Goal: Task Accomplishment & Management: Use online tool/utility

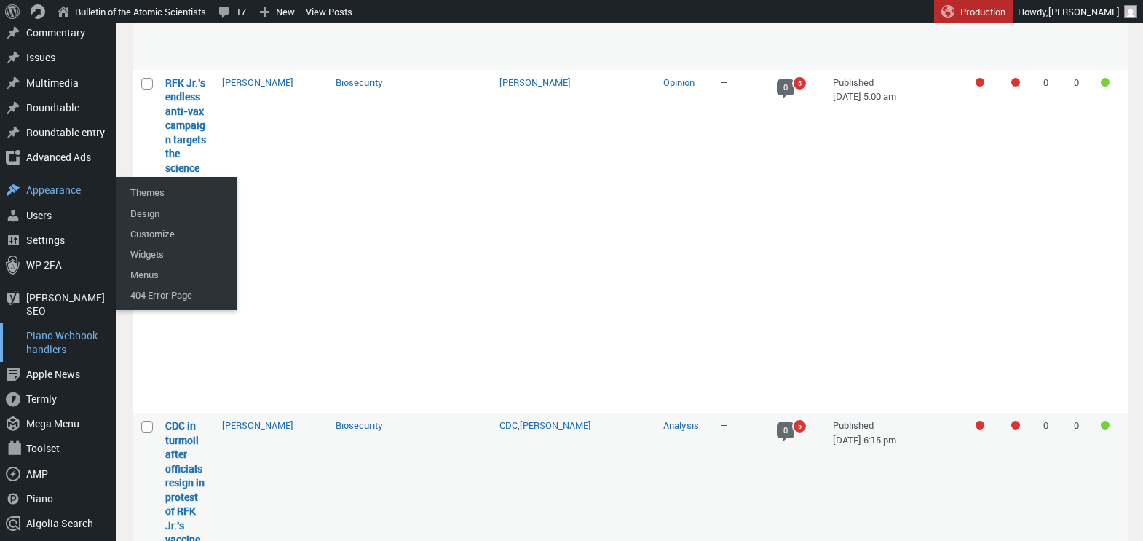
scroll to position [428, 0]
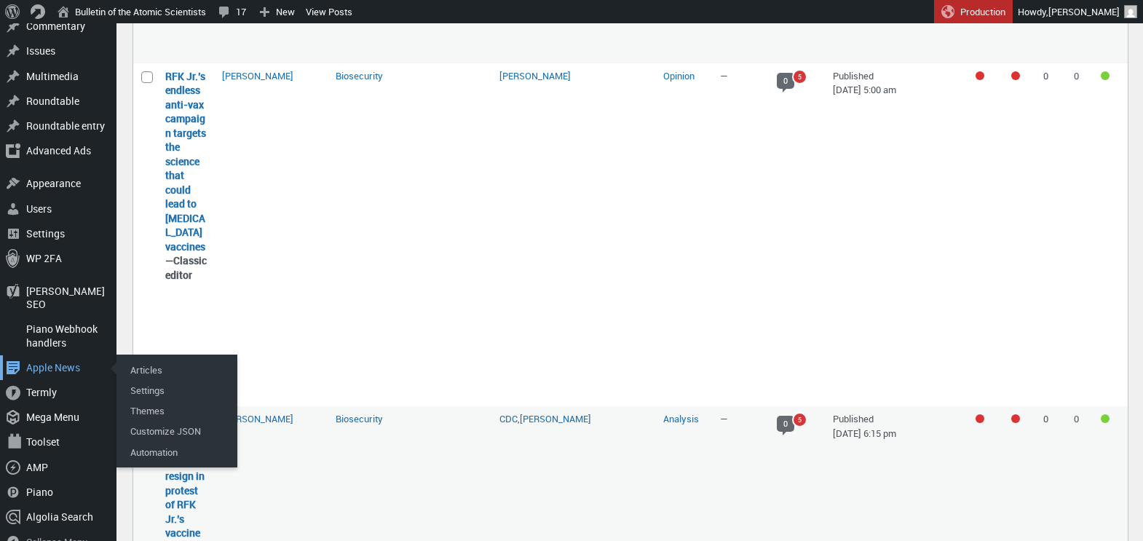
click at [60, 355] on div "Apple News" at bounding box center [58, 367] width 117 height 25
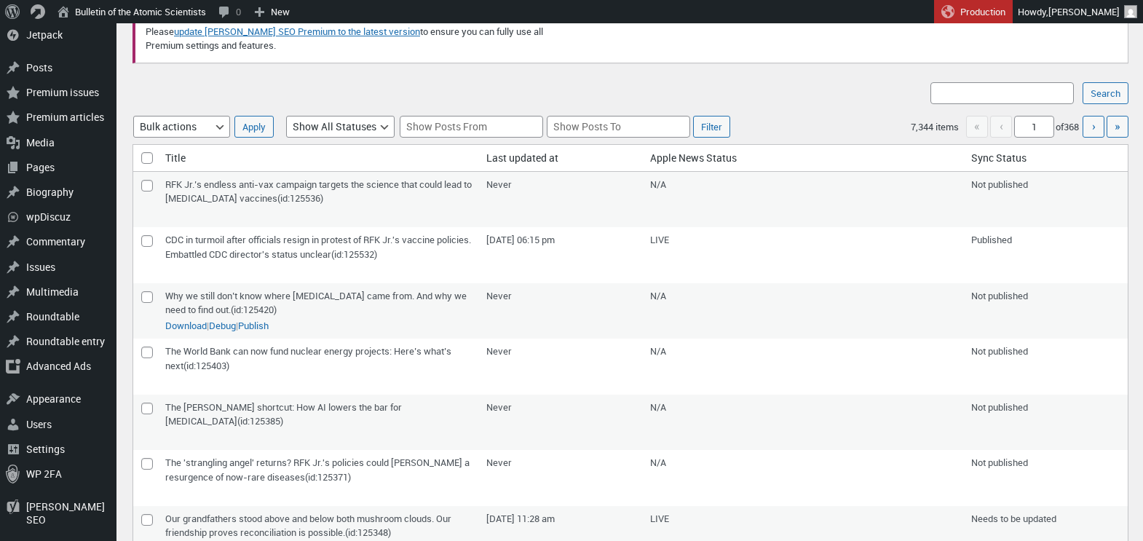
scroll to position [68, 0]
click at [148, 184] on input"] "checkbox" at bounding box center [147, 184] width 12 height 12
checkbox input"] "true"
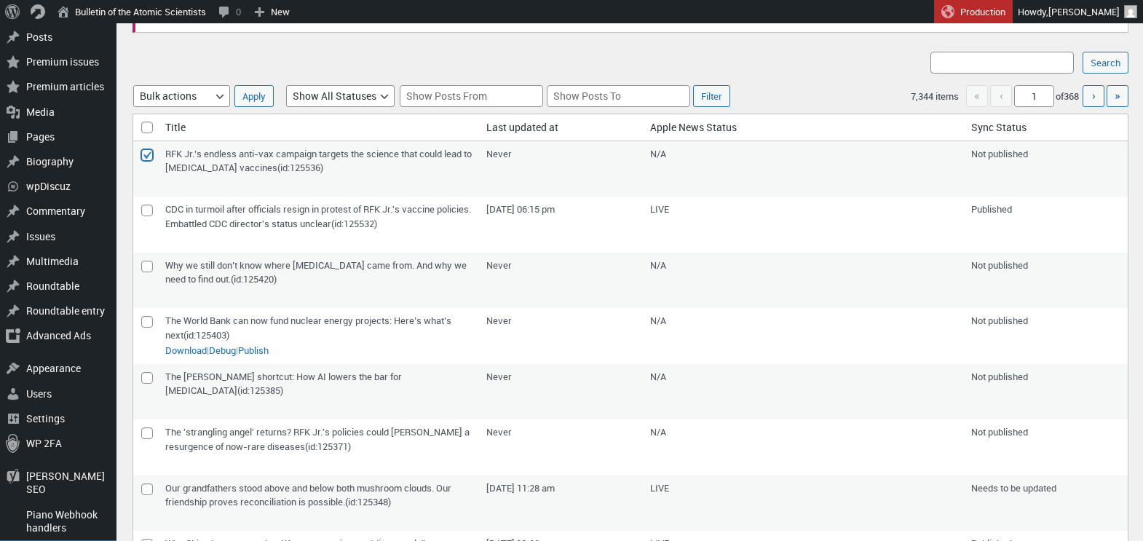
scroll to position [126, 0]
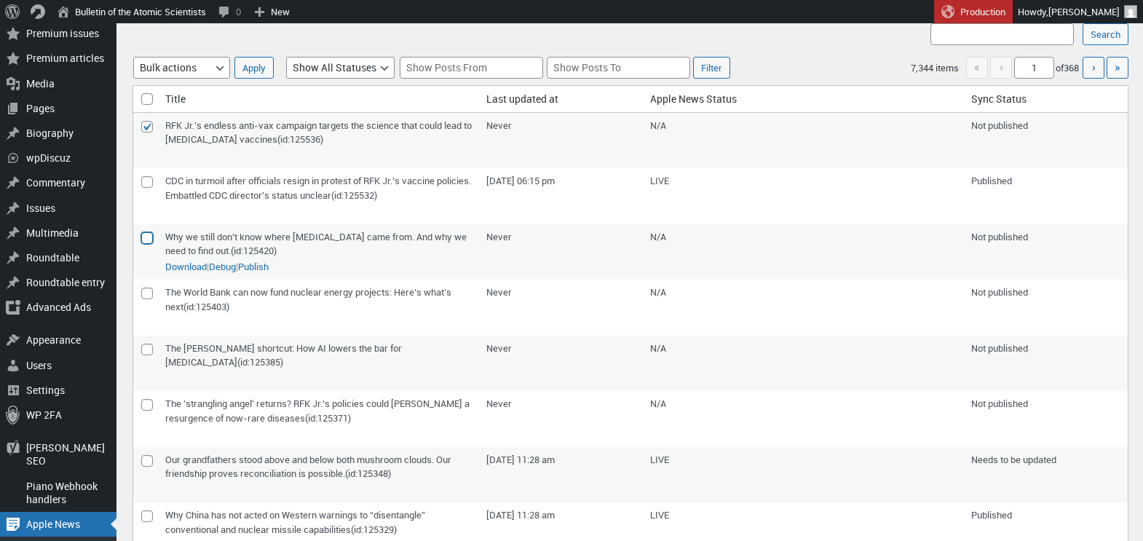
click at [148, 240] on input"] "checkbox" at bounding box center [147, 238] width 12 height 12
checkbox input"] "true"
click at [145, 292] on input"] "checkbox" at bounding box center [147, 294] width 12 height 12
checkbox input"] "true"
click at [148, 347] on input"] "checkbox" at bounding box center [147, 350] width 12 height 12
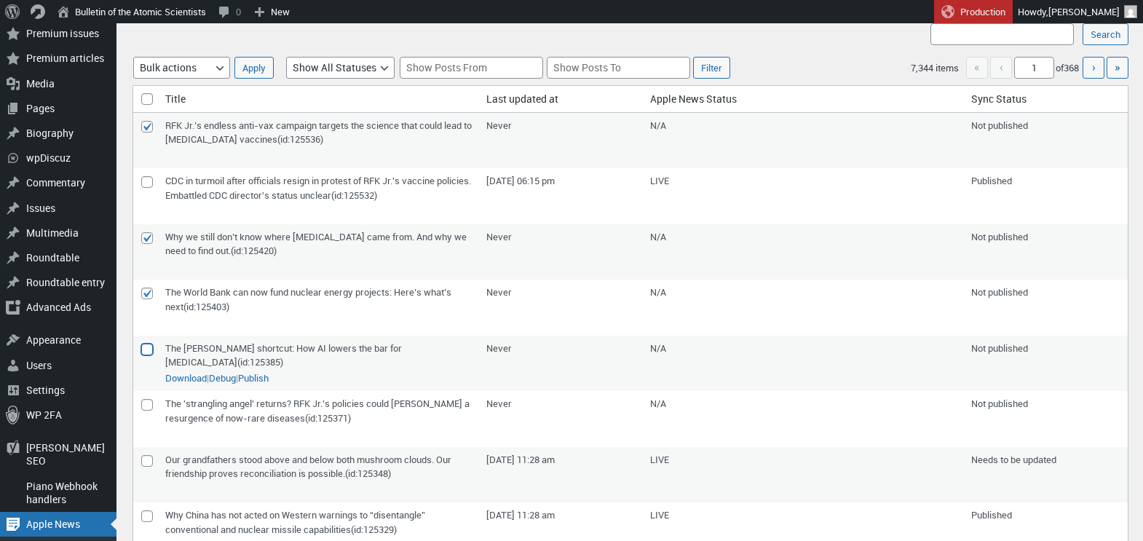
checkbox input"] "true"
click at [150, 405] on input"] "checkbox" at bounding box center [147, 405] width 12 height 12
checkbox input"] "true"
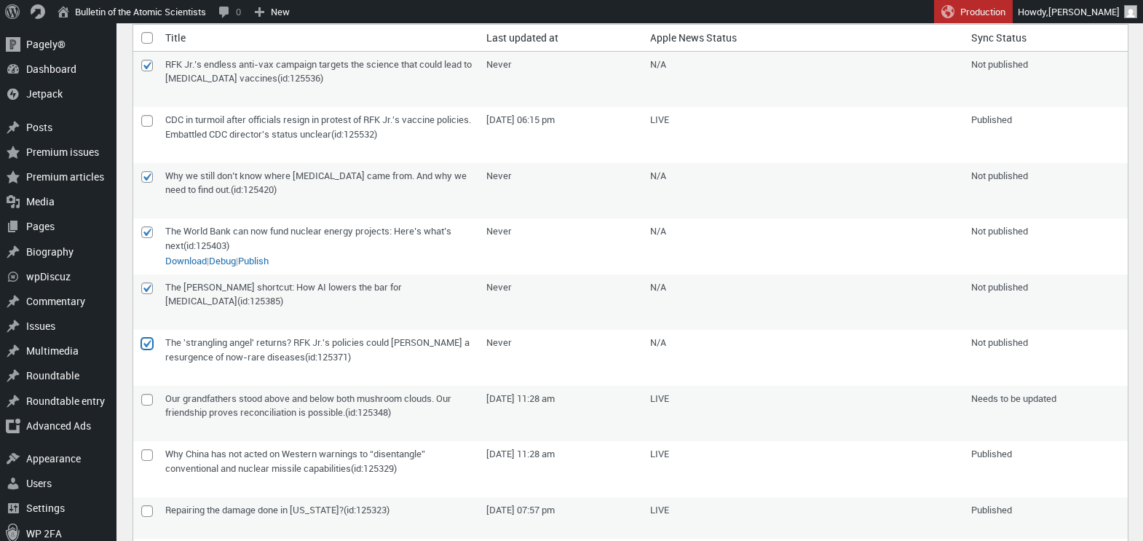
scroll to position [0, 0]
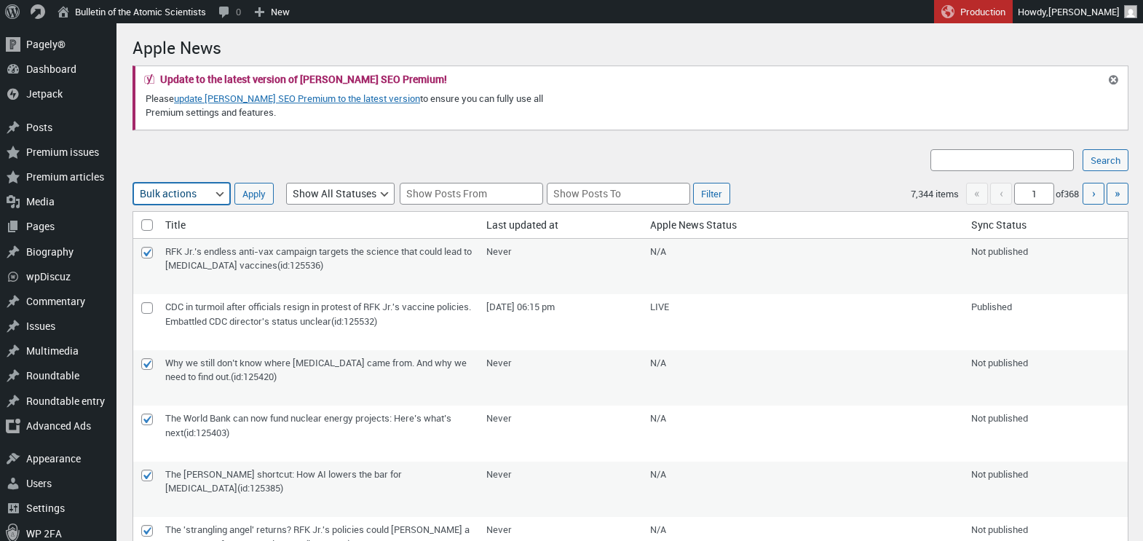
click at [205, 190] on select "Bulk actions Publish/Update Delete" at bounding box center [181, 194] width 97 height 22
select select "apple_news_push"
click at [133, 183] on select "Bulk actions Publish/Update Delete" at bounding box center [181, 194] width 97 height 22
select select "apple_news_push"
click at [248, 191] on input "Apply" at bounding box center [254, 194] width 39 height 22
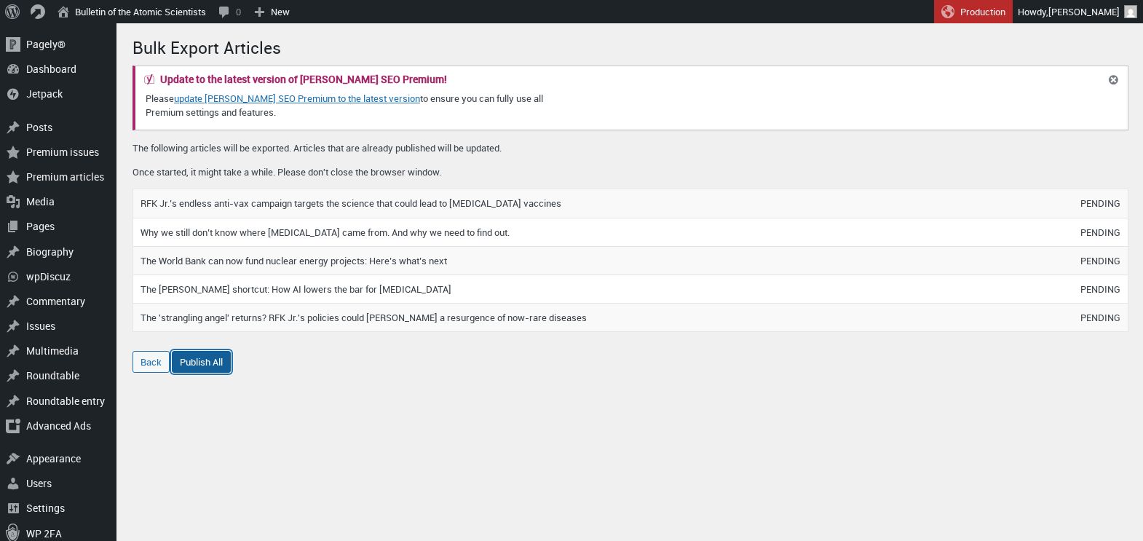
click at [202, 369] on link "Publish All" at bounding box center [201, 362] width 59 height 22
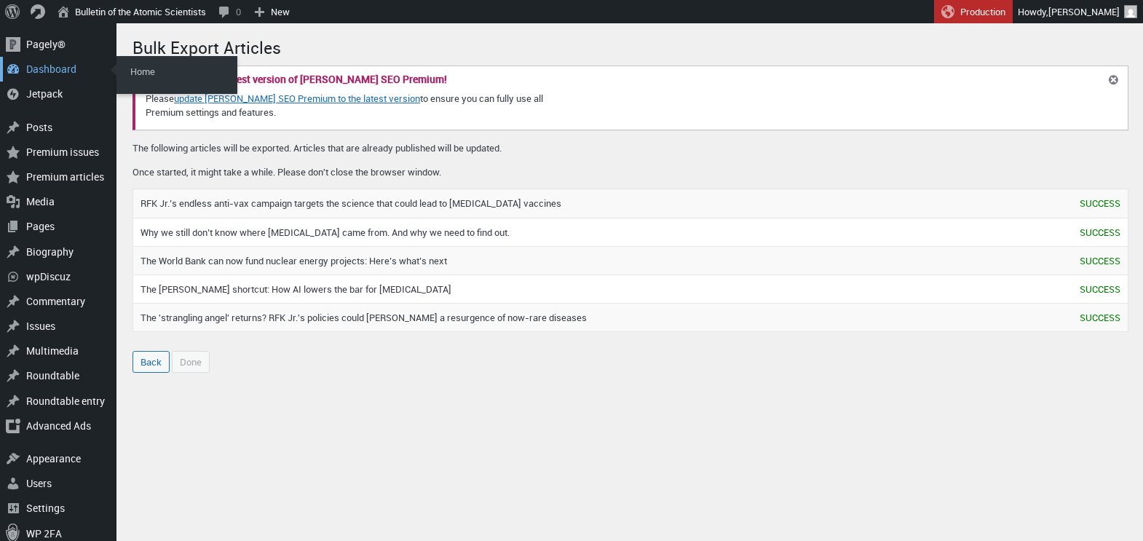
click at [45, 74] on div "Dashboard" at bounding box center [58, 69] width 117 height 25
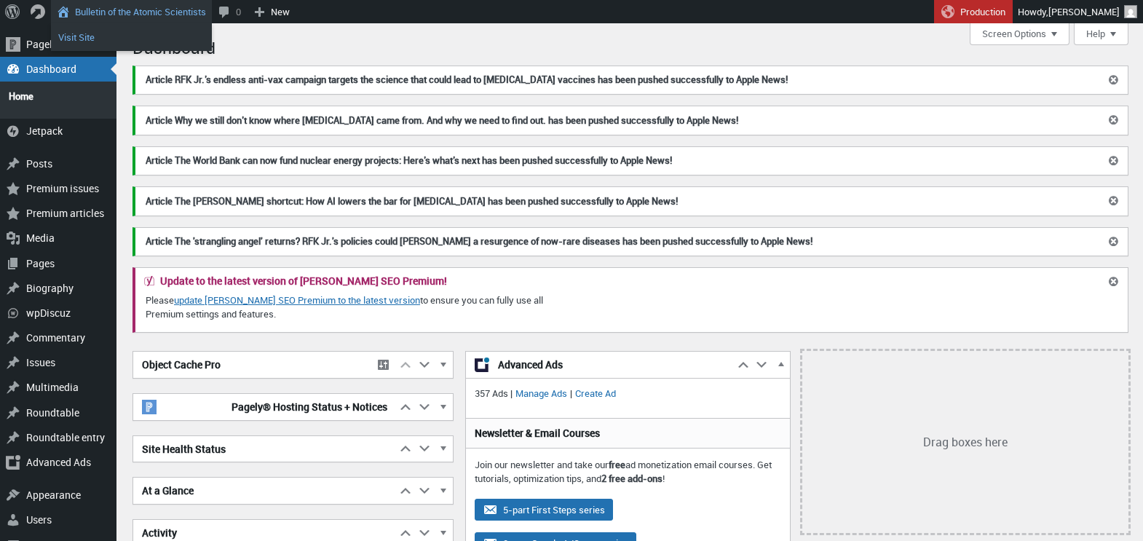
click at [92, 38] on link "Visit Site" at bounding box center [131, 37] width 161 height 19
